Goal: Transaction & Acquisition: Purchase product/service

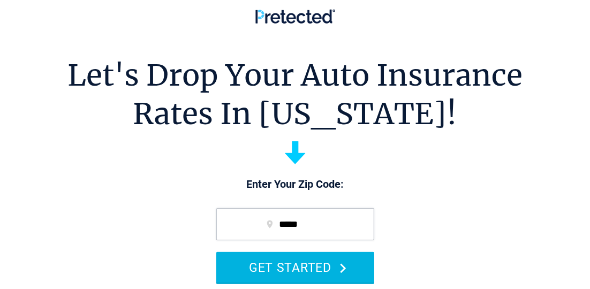
click at [274, 265] on button "GET STARTED" at bounding box center [295, 267] width 158 height 31
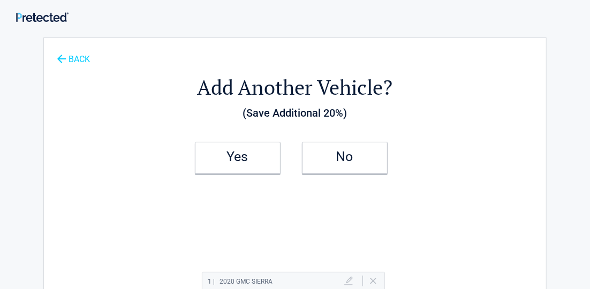
click at [59, 57] on icon at bounding box center [61, 58] width 12 height 12
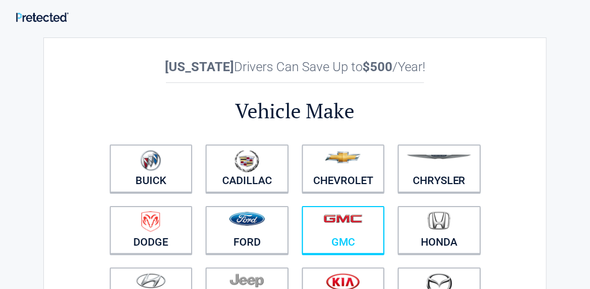
click at [339, 230] on figure at bounding box center [343, 223] width 70 height 24
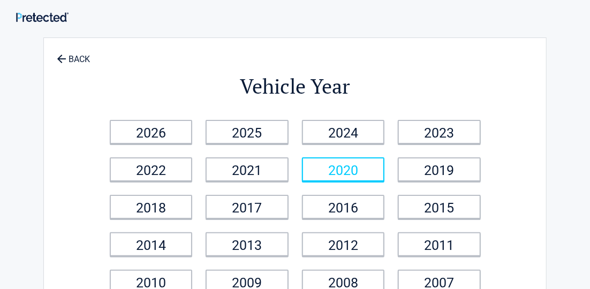
click at [343, 174] on link "2020" at bounding box center [343, 169] width 83 height 24
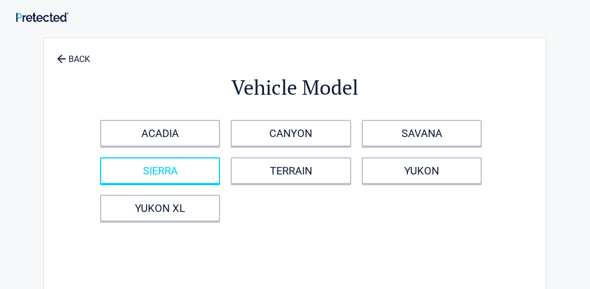
click at [170, 175] on link "SIERRA" at bounding box center [160, 170] width 120 height 27
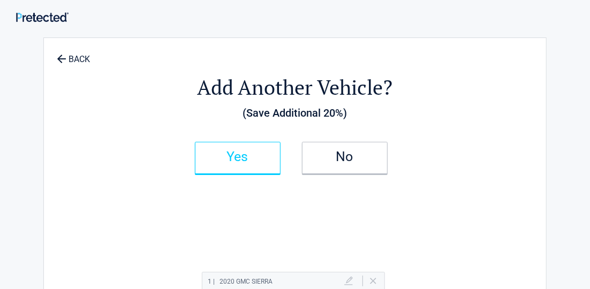
click at [212, 164] on link "Yes" at bounding box center [238, 158] width 86 height 32
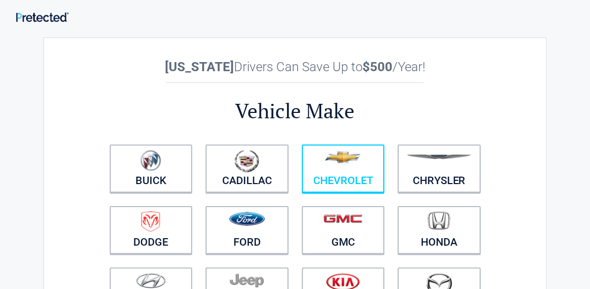
click at [325, 162] on img at bounding box center [343, 157] width 36 height 12
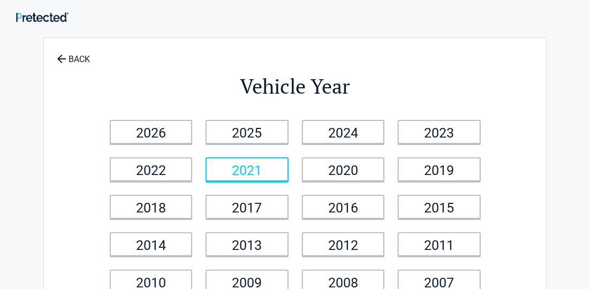
click at [250, 168] on link "2021" at bounding box center [247, 169] width 83 height 24
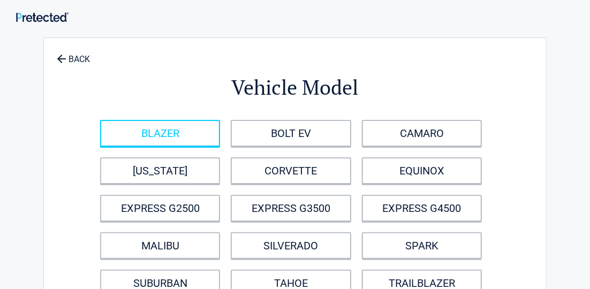
click at [179, 135] on link "BLAZER" at bounding box center [160, 133] width 120 height 27
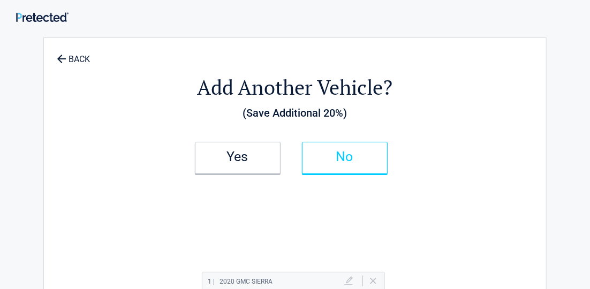
click at [348, 160] on h2 "No" at bounding box center [344, 156] width 63 height 7
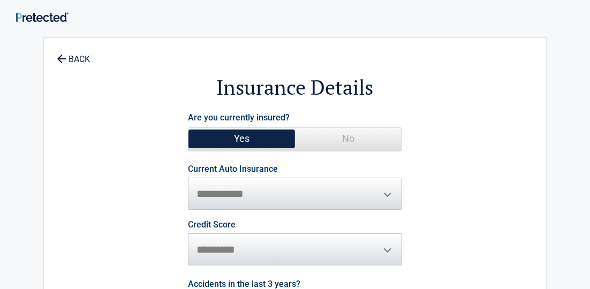
scroll to position [142, 0]
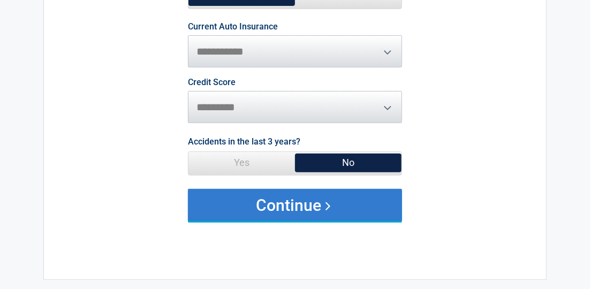
click at [264, 200] on button "Continue" at bounding box center [295, 205] width 214 height 32
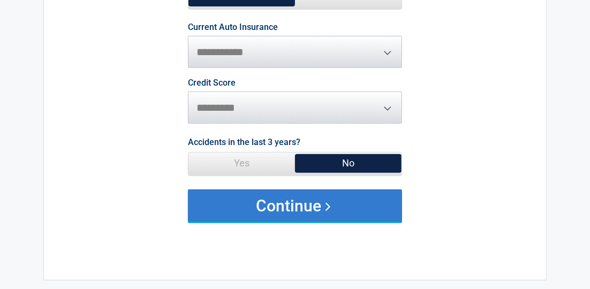
click at [264, 200] on button "Continue" at bounding box center [295, 205] width 214 height 32
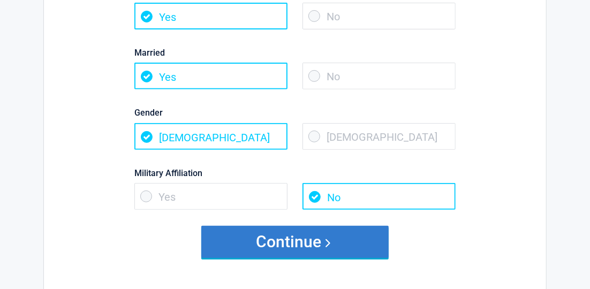
click at [276, 241] on button "Continue" at bounding box center [294, 242] width 187 height 32
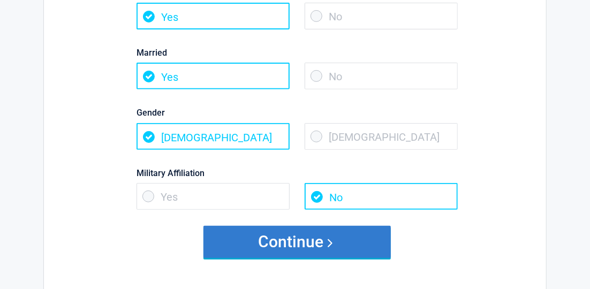
scroll to position [0, 0]
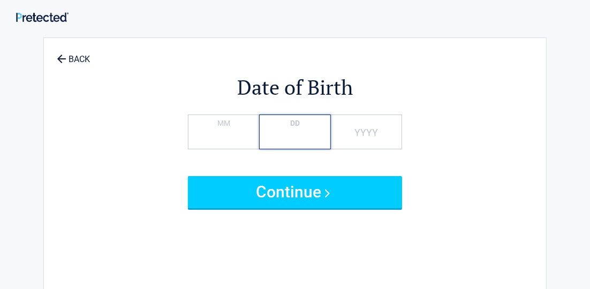
type input "*"
type input "**"
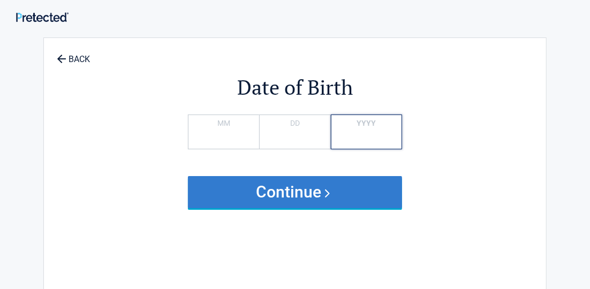
type input "****"
click at [291, 188] on button "Continue" at bounding box center [295, 192] width 214 height 32
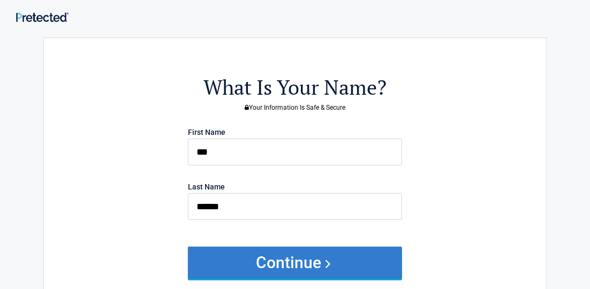
click at [286, 262] on button "Continue" at bounding box center [295, 263] width 214 height 32
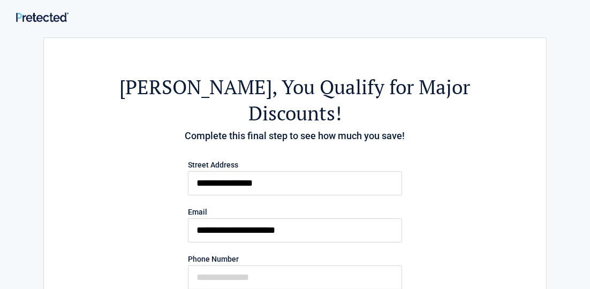
scroll to position [142, 0]
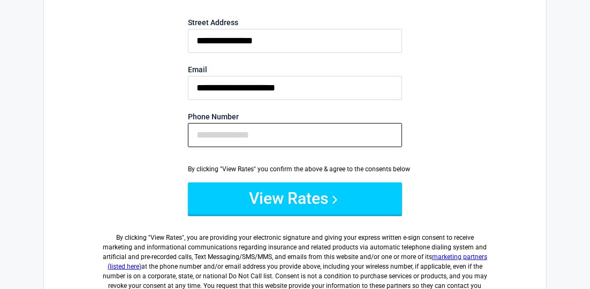
click at [209, 123] on input "Phone Number" at bounding box center [295, 135] width 214 height 24
type input "**********"
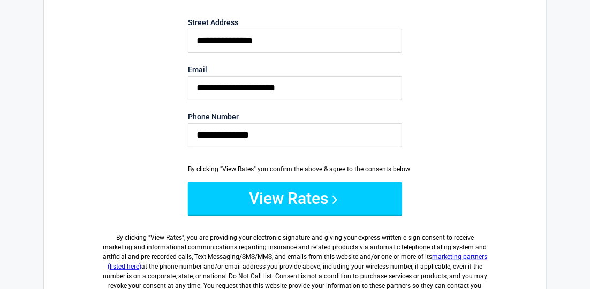
type input "**********"
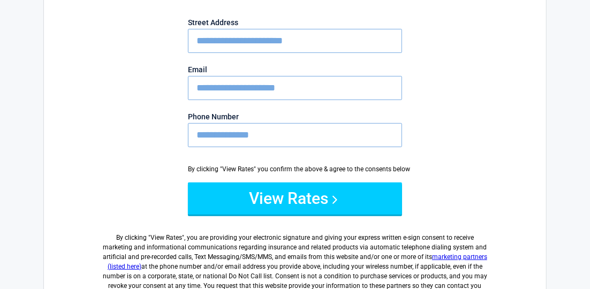
type input "**********"
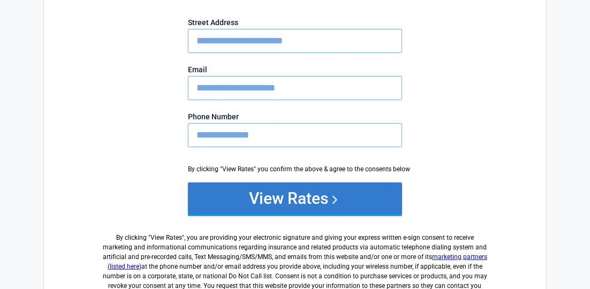
click at [264, 183] on button "View Rates" at bounding box center [295, 199] width 214 height 32
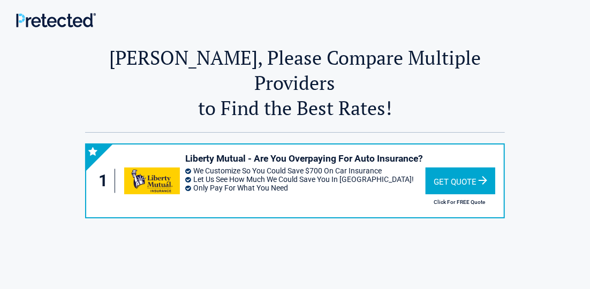
click at [448, 168] on div "Get Quote" at bounding box center [461, 181] width 70 height 27
